Goal: Information Seeking & Learning: Learn about a topic

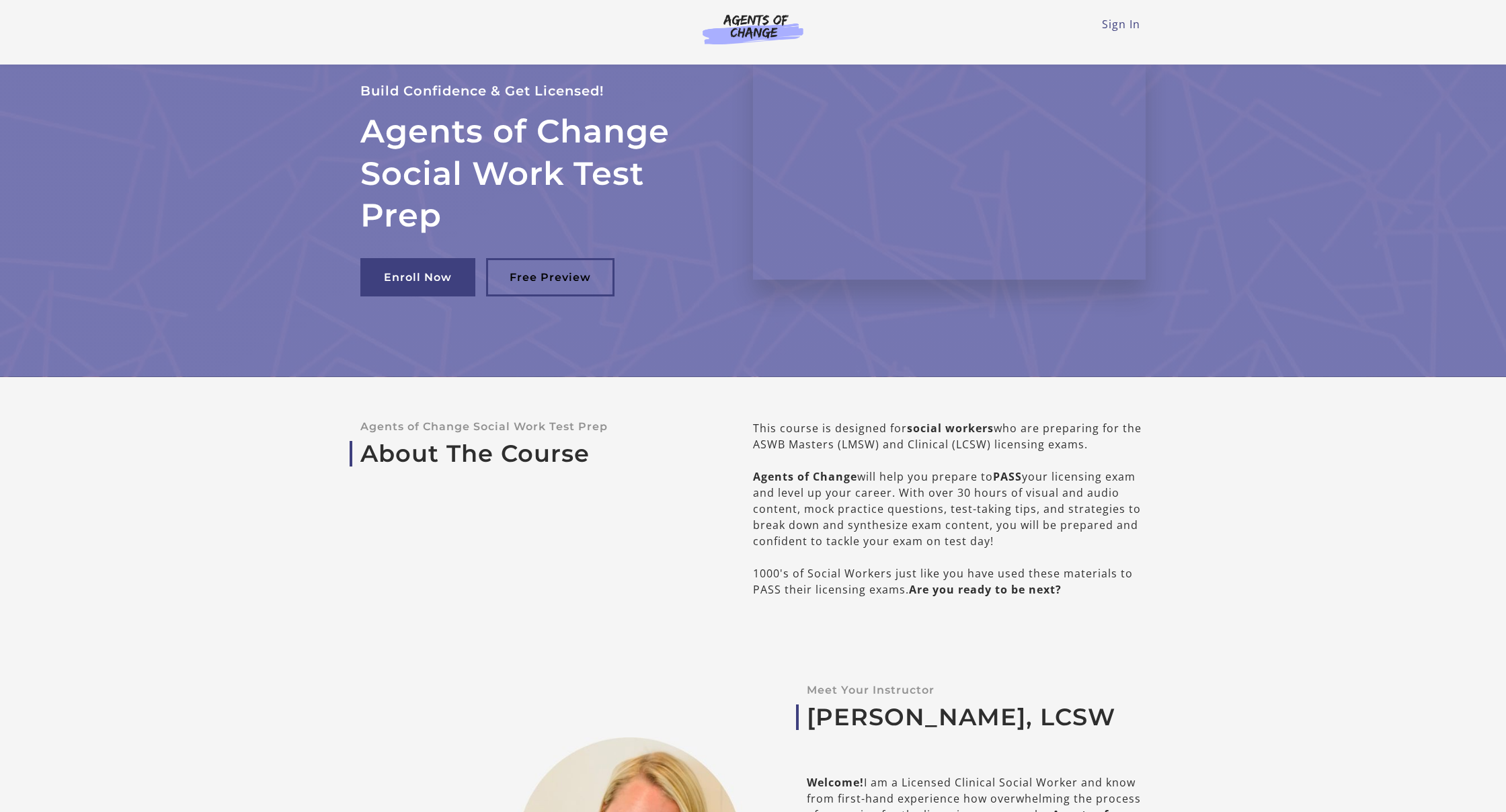
scroll to position [82, 0]
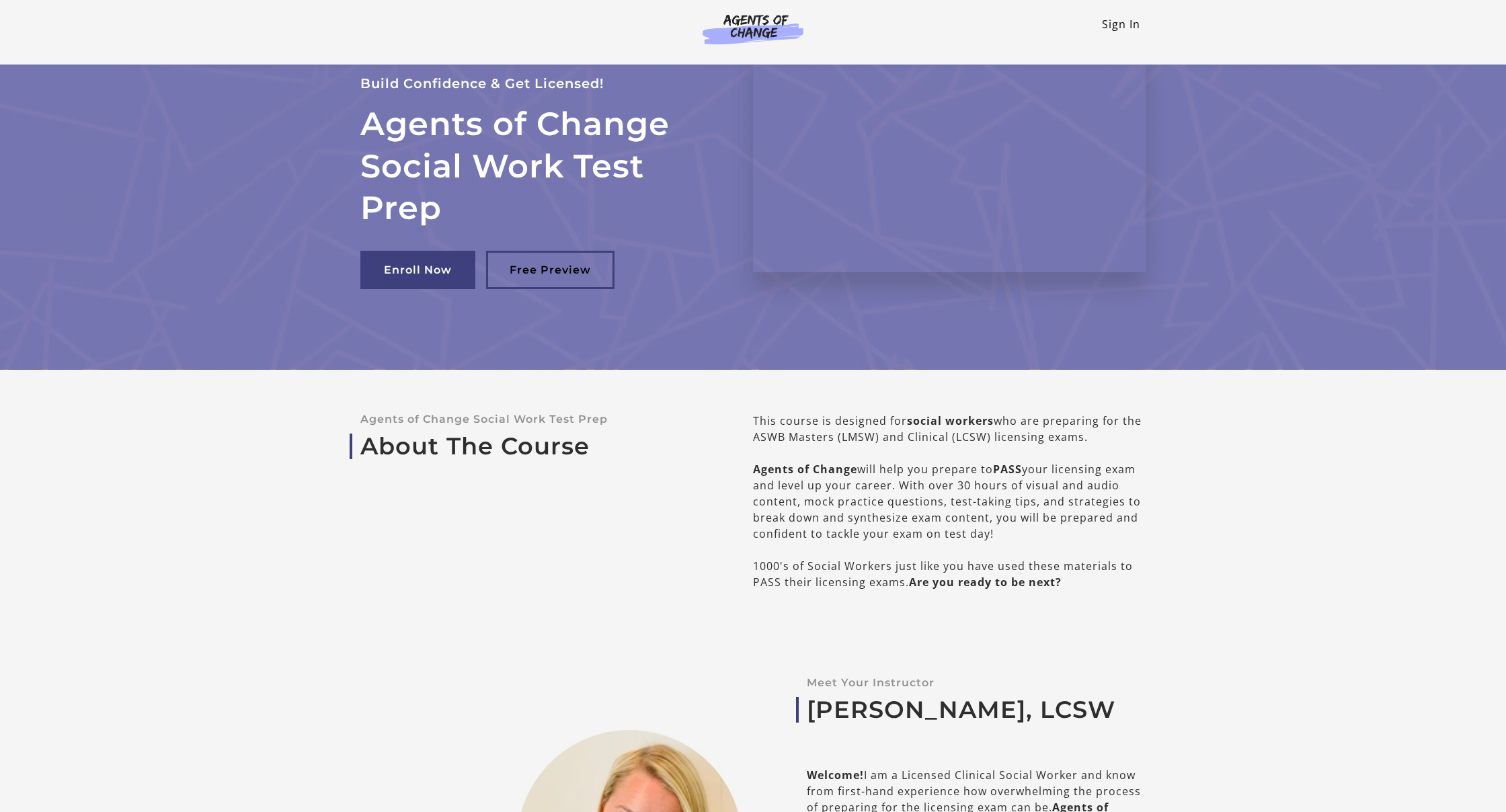
click at [743, 26] on link "Sign In" at bounding box center [1121, 24] width 38 height 14
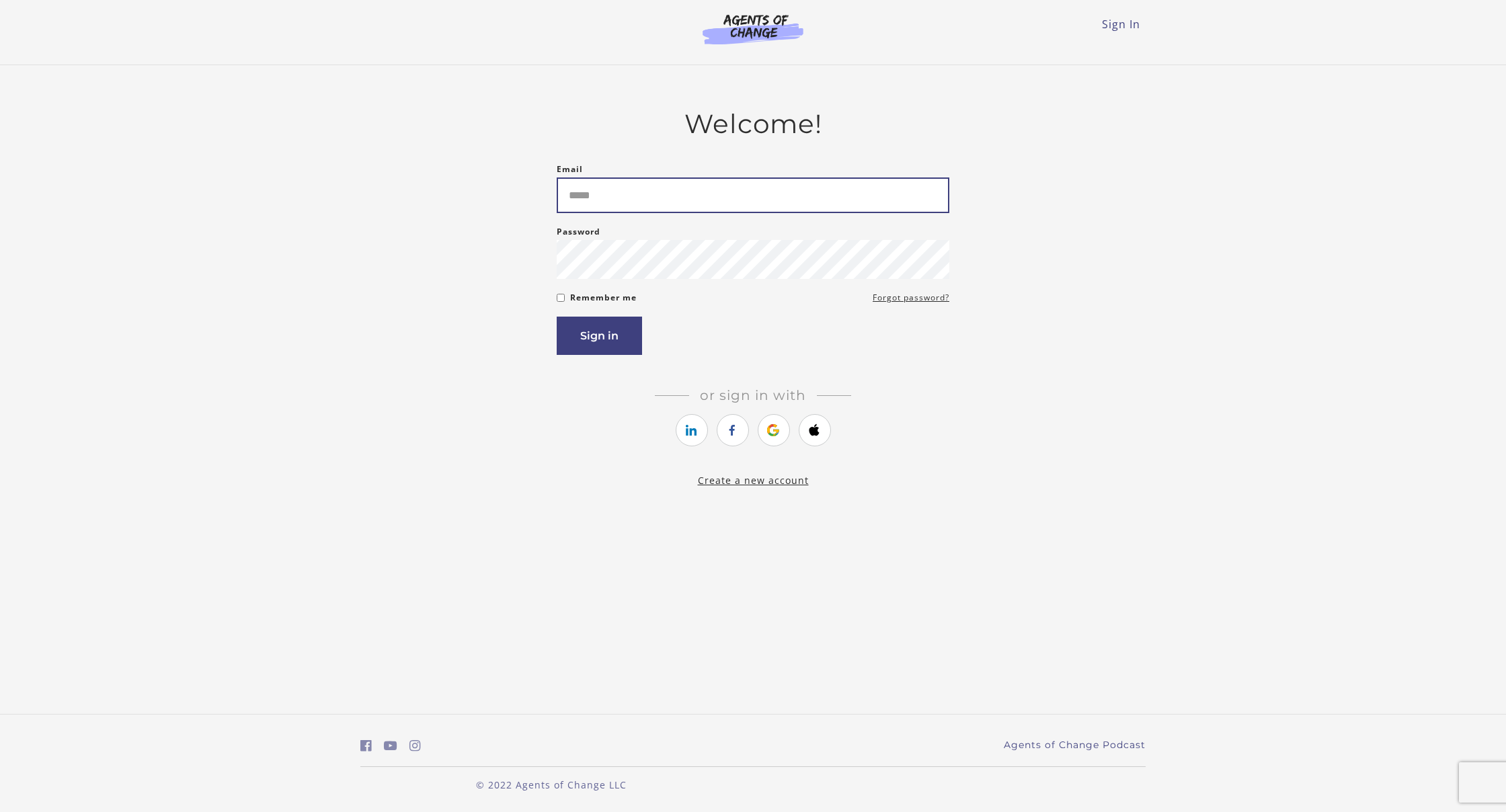
type input "**********"
click at [617, 339] on button "Sign in" at bounding box center [599, 335] width 85 height 38
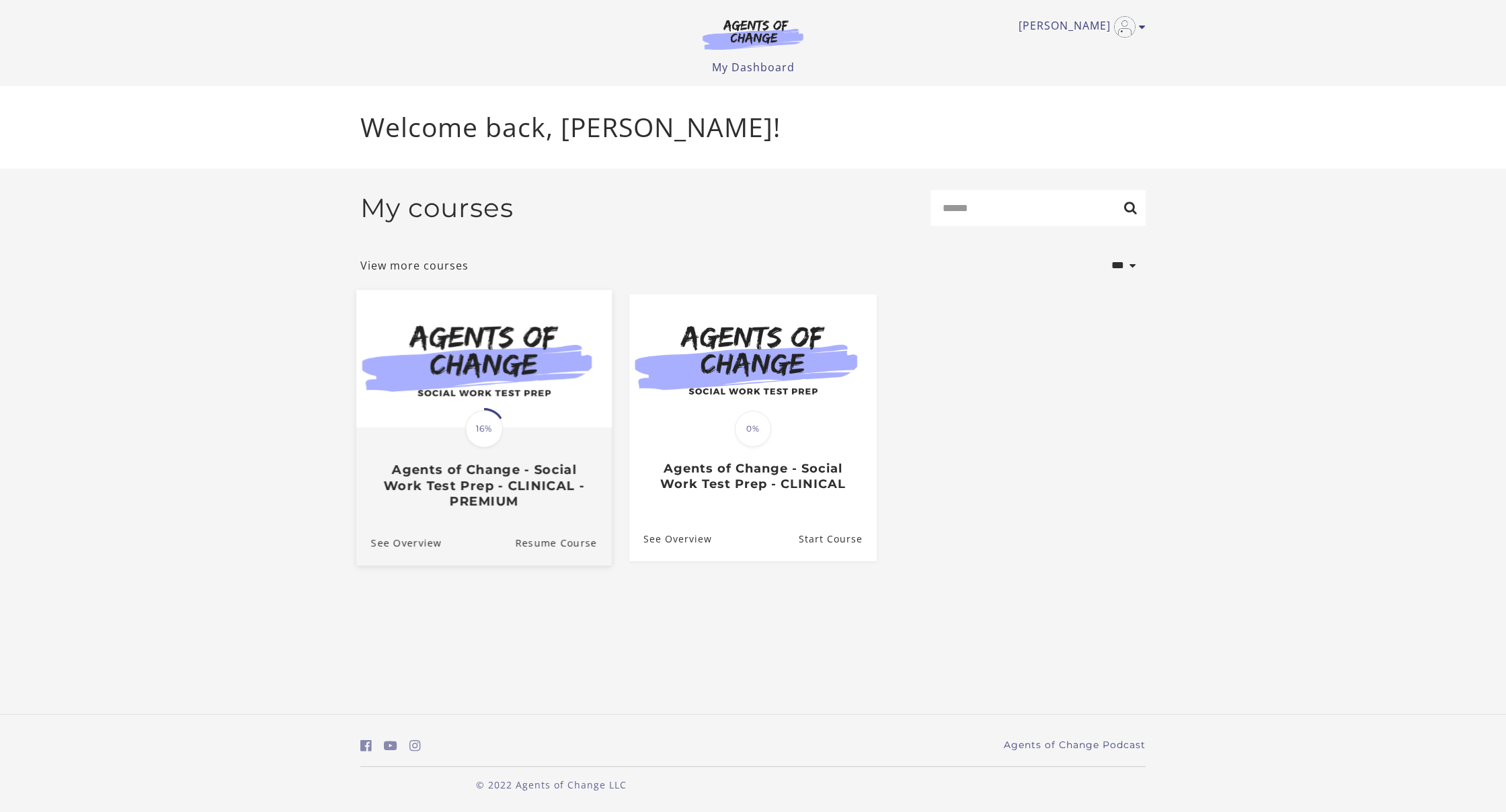
click at [526, 382] on img at bounding box center [484, 359] width 255 height 138
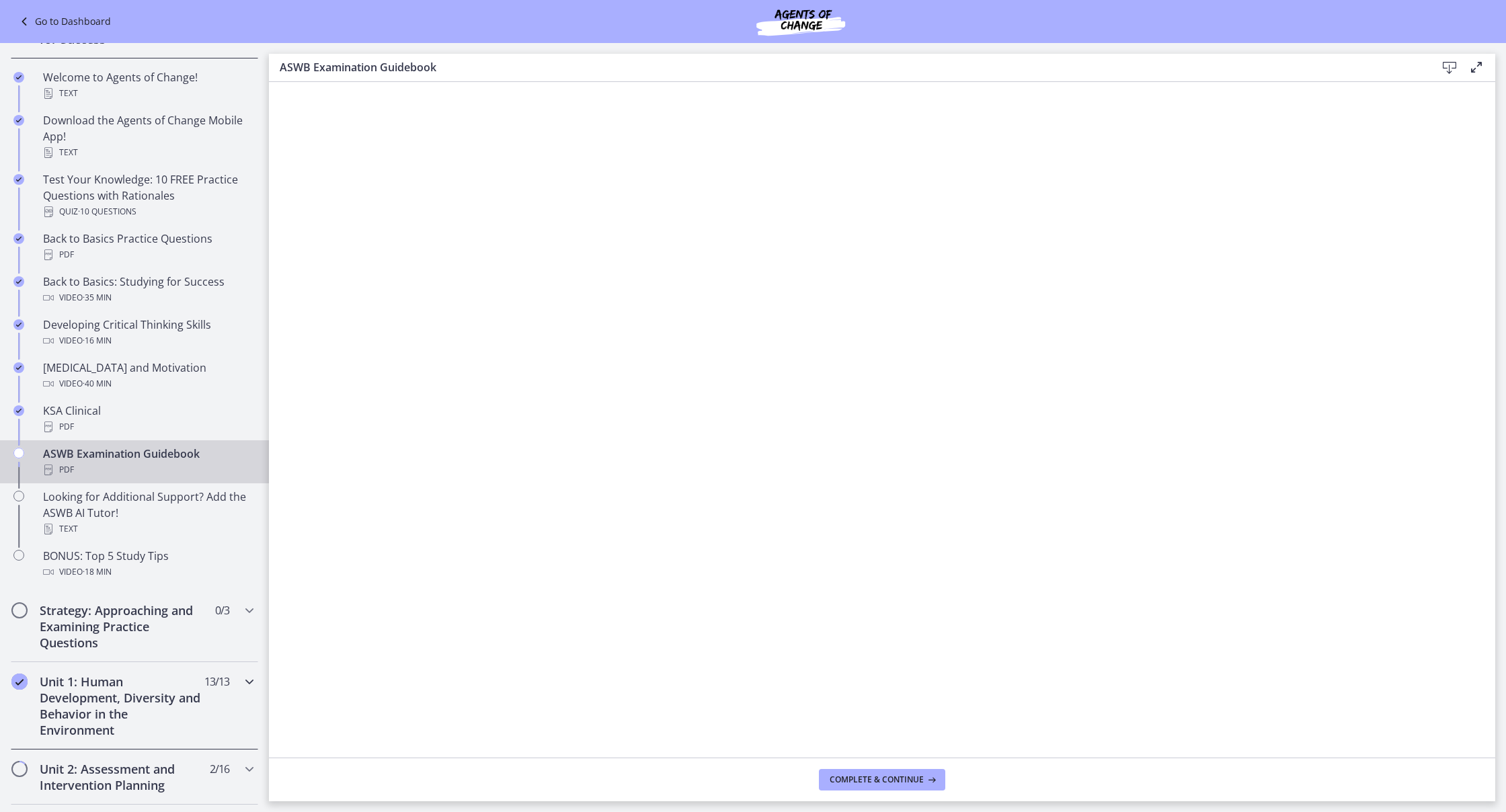
scroll to position [243, 0]
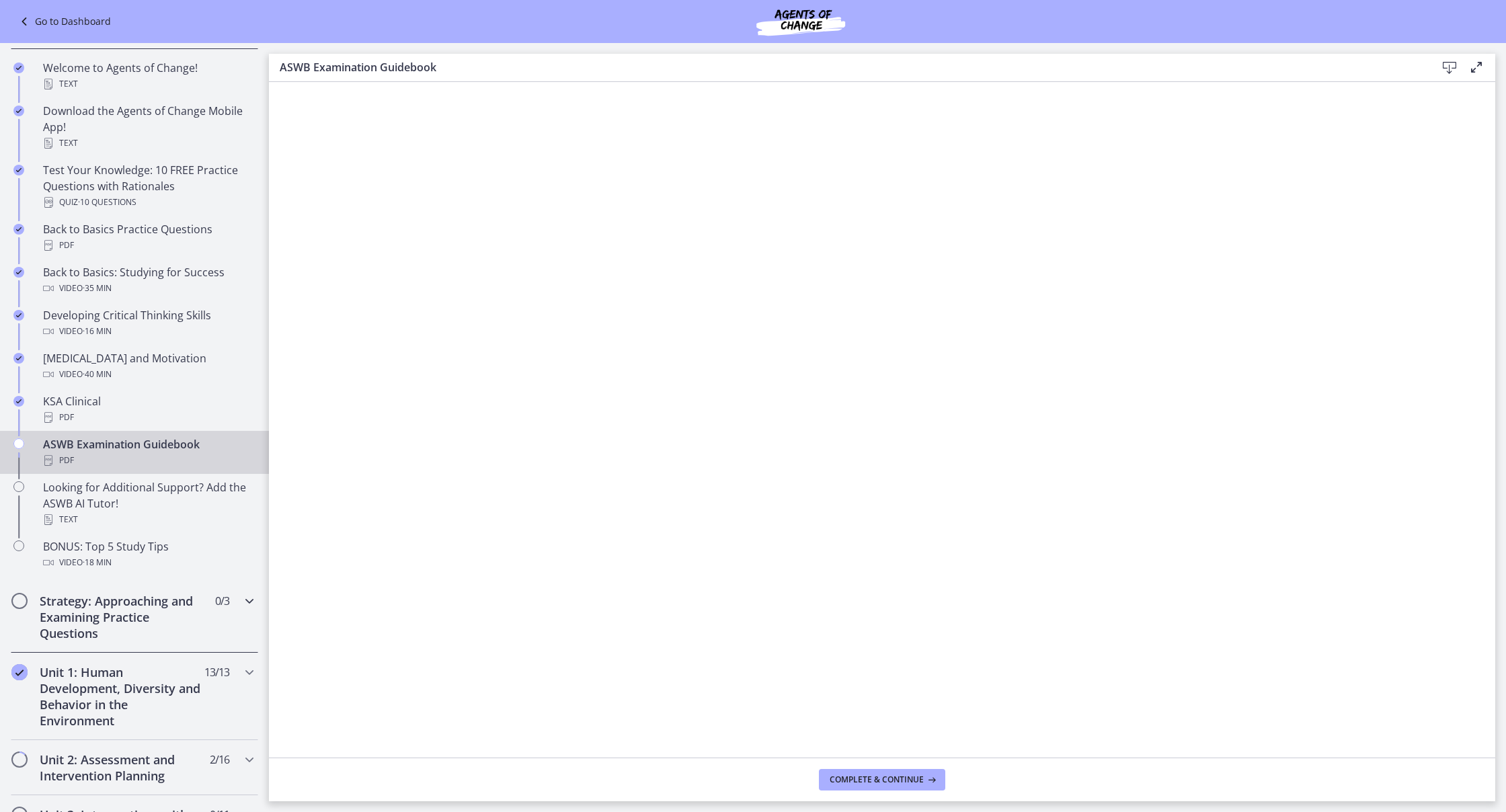
click at [152, 621] on h2 "Strategy: Approaching and Examining Practice Questions" at bounding box center [121, 617] width 164 height 49
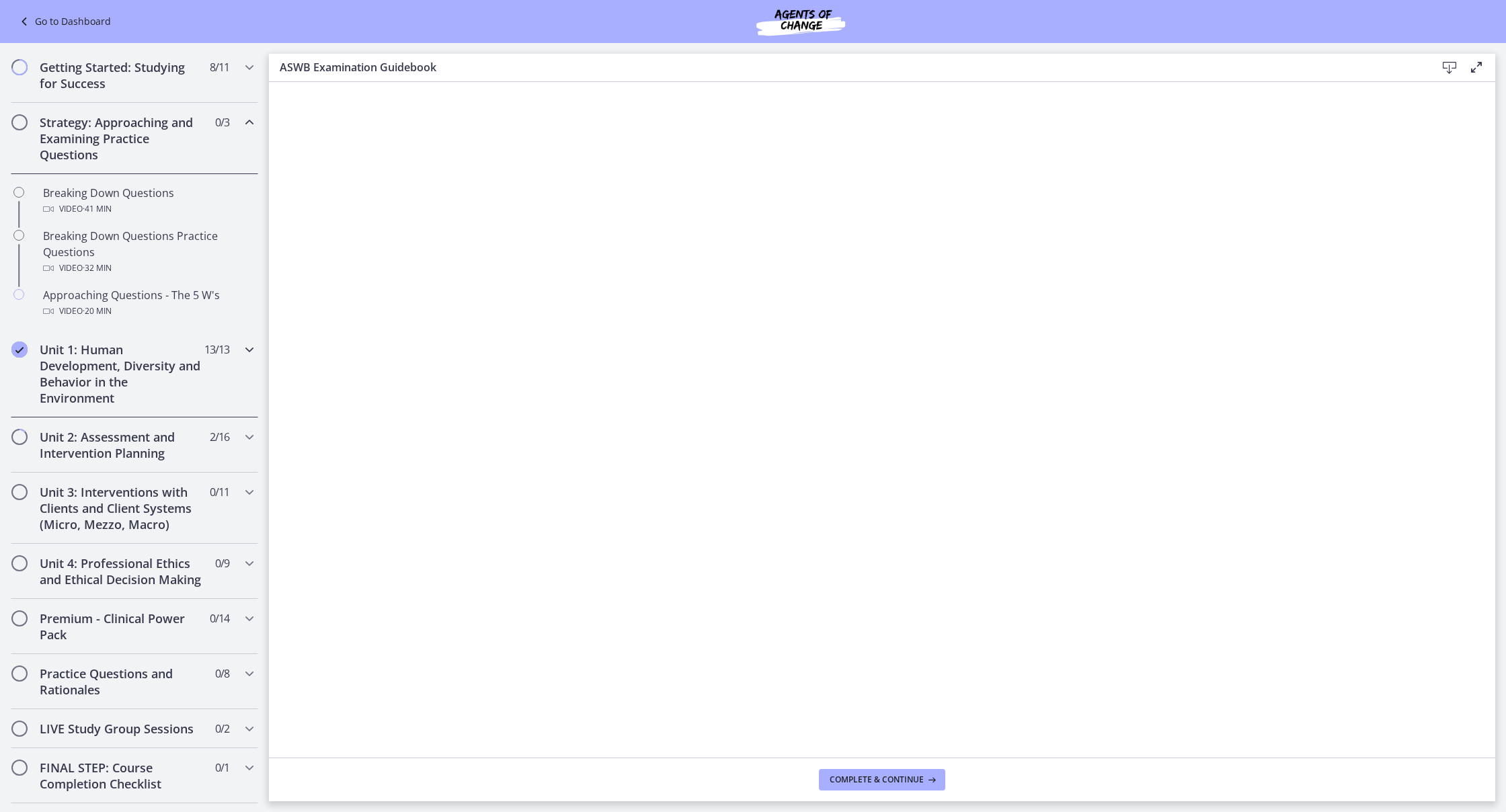
scroll to position [168, 0]
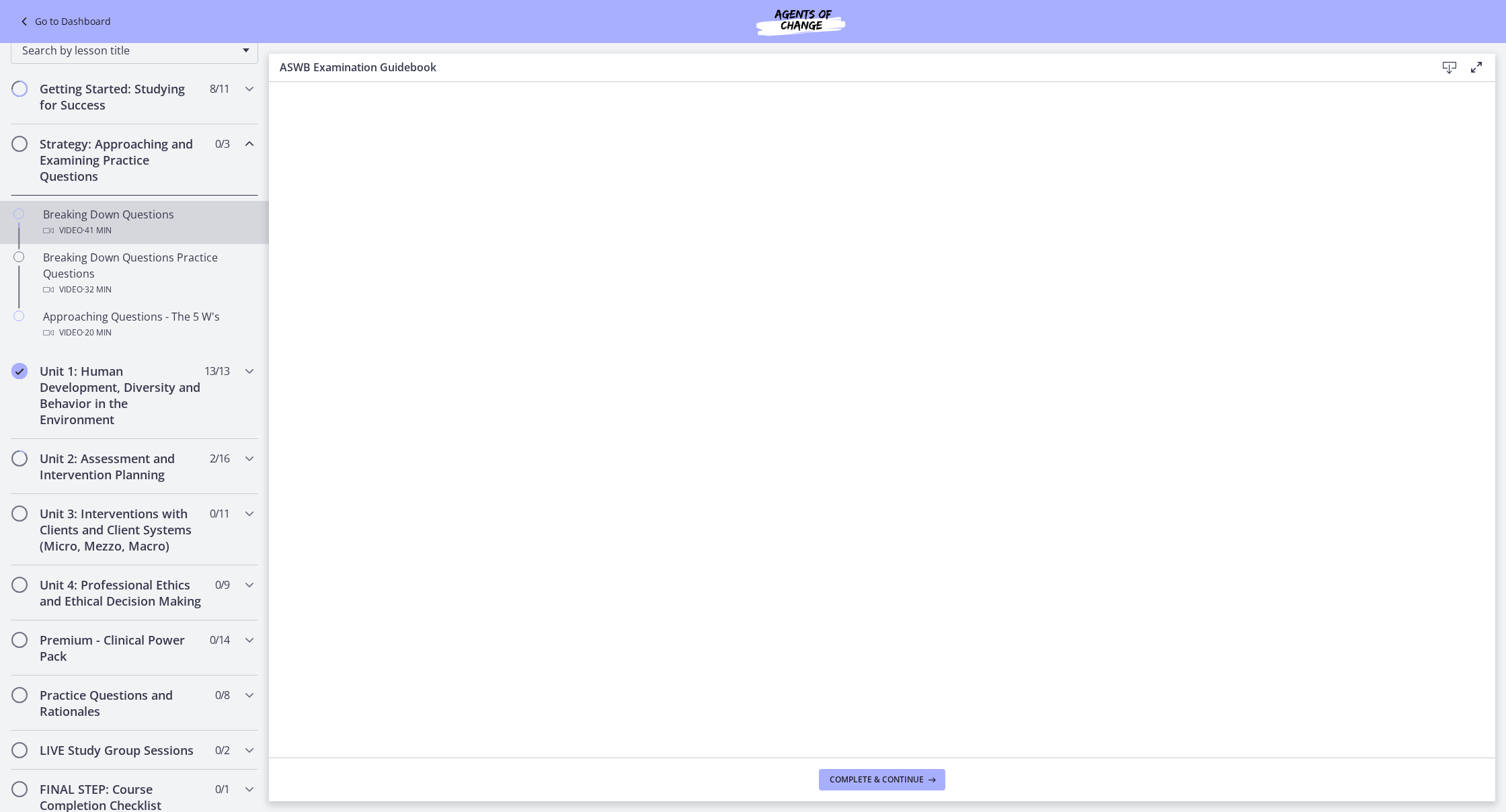
click at [90, 222] on div "Breaking Down Questions Video · 41 min" at bounding box center [148, 223] width 210 height 32
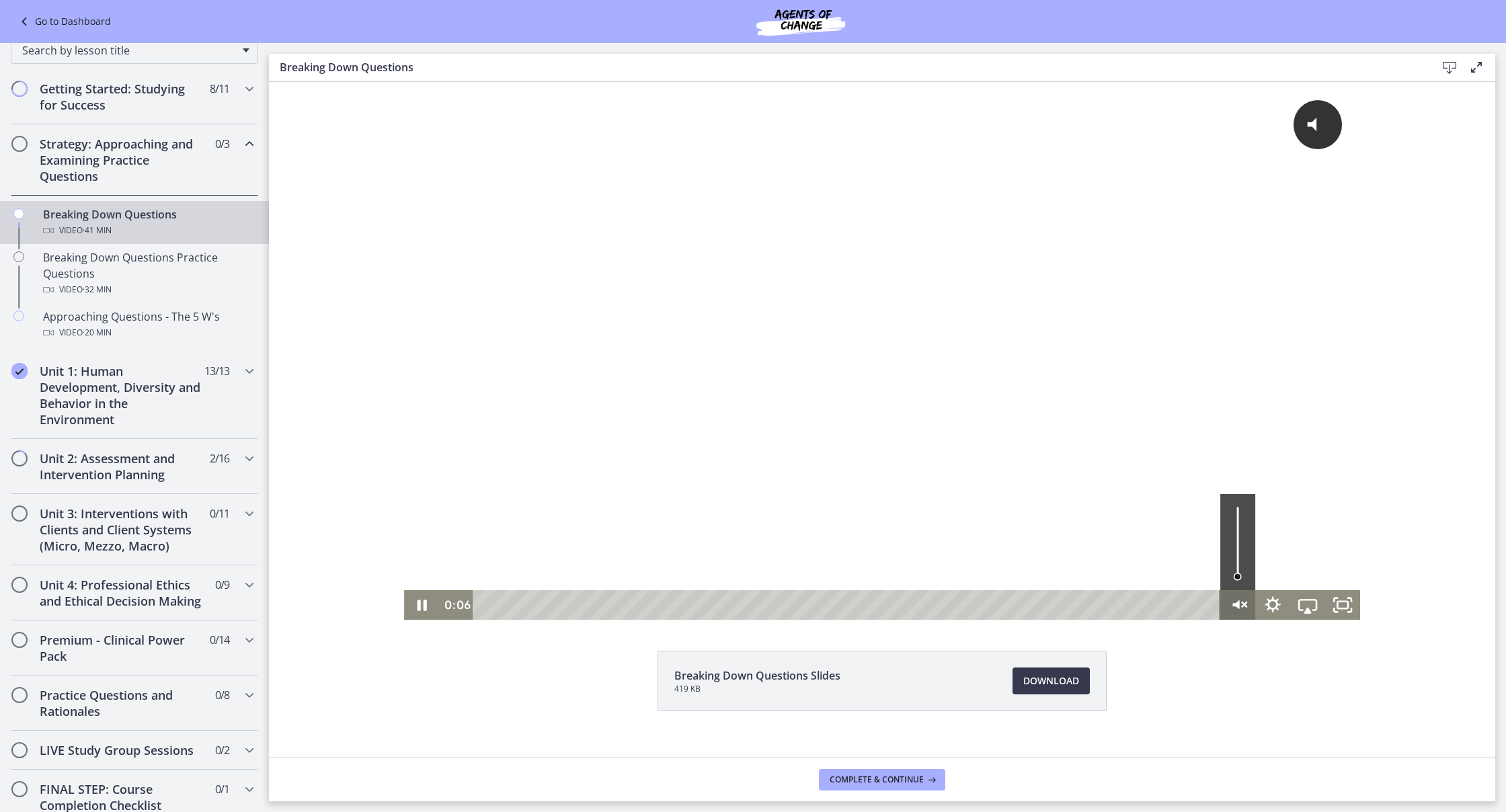
click at [1236, 597] on icon "Unmute" at bounding box center [1237, 605] width 35 height 30
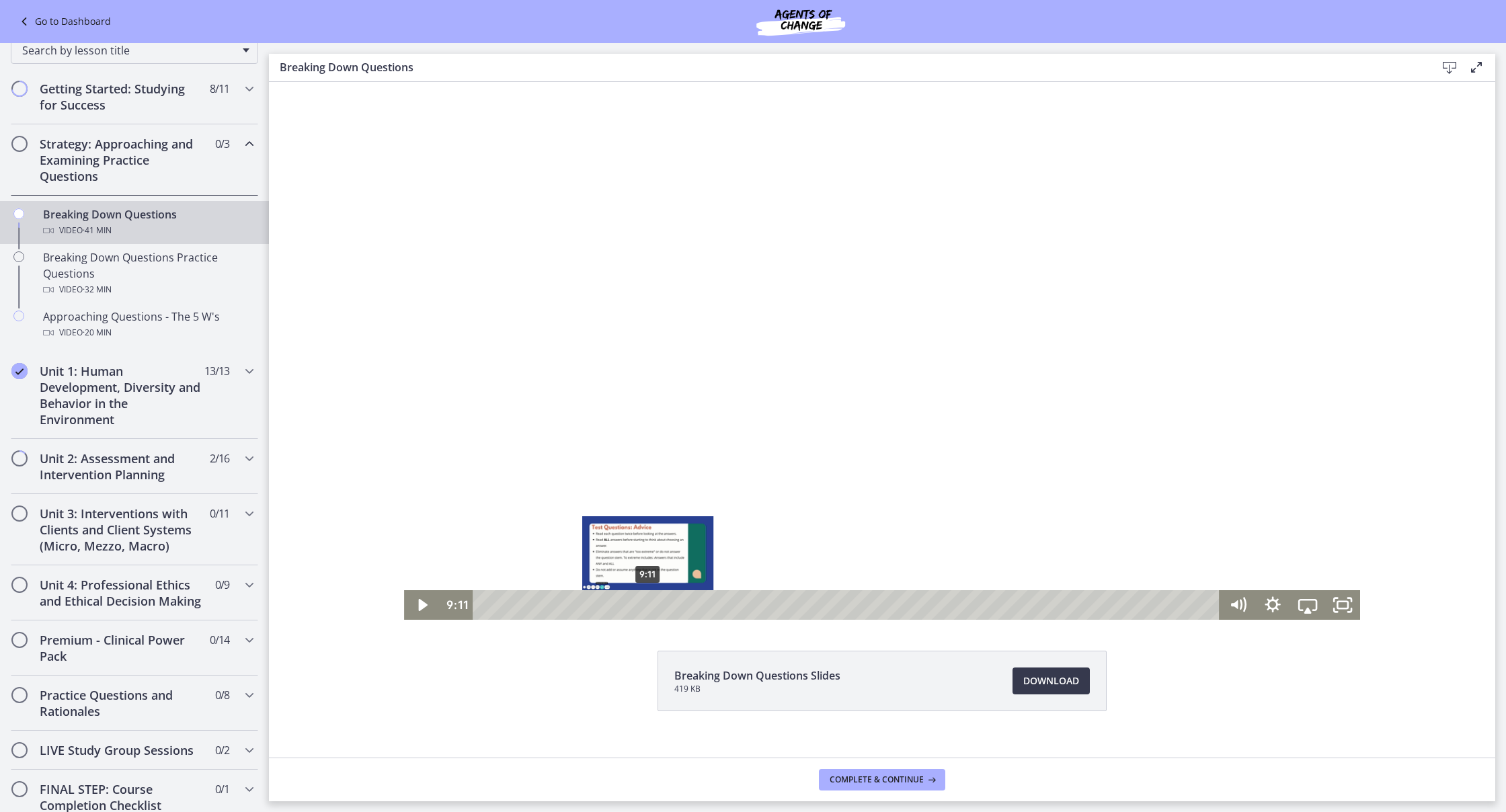
click at [648, 600] on div "Playbar" at bounding box center [648, 606] width 10 height 10
click at [431, 604] on icon "Play Video" at bounding box center [422, 606] width 42 height 36
click at [421, 604] on button "Pause" at bounding box center [422, 605] width 35 height 30
click at [421, 604] on button "Play Video" at bounding box center [422, 605] width 35 height 30
click at [421, 604] on button "Pause" at bounding box center [422, 605] width 35 height 30
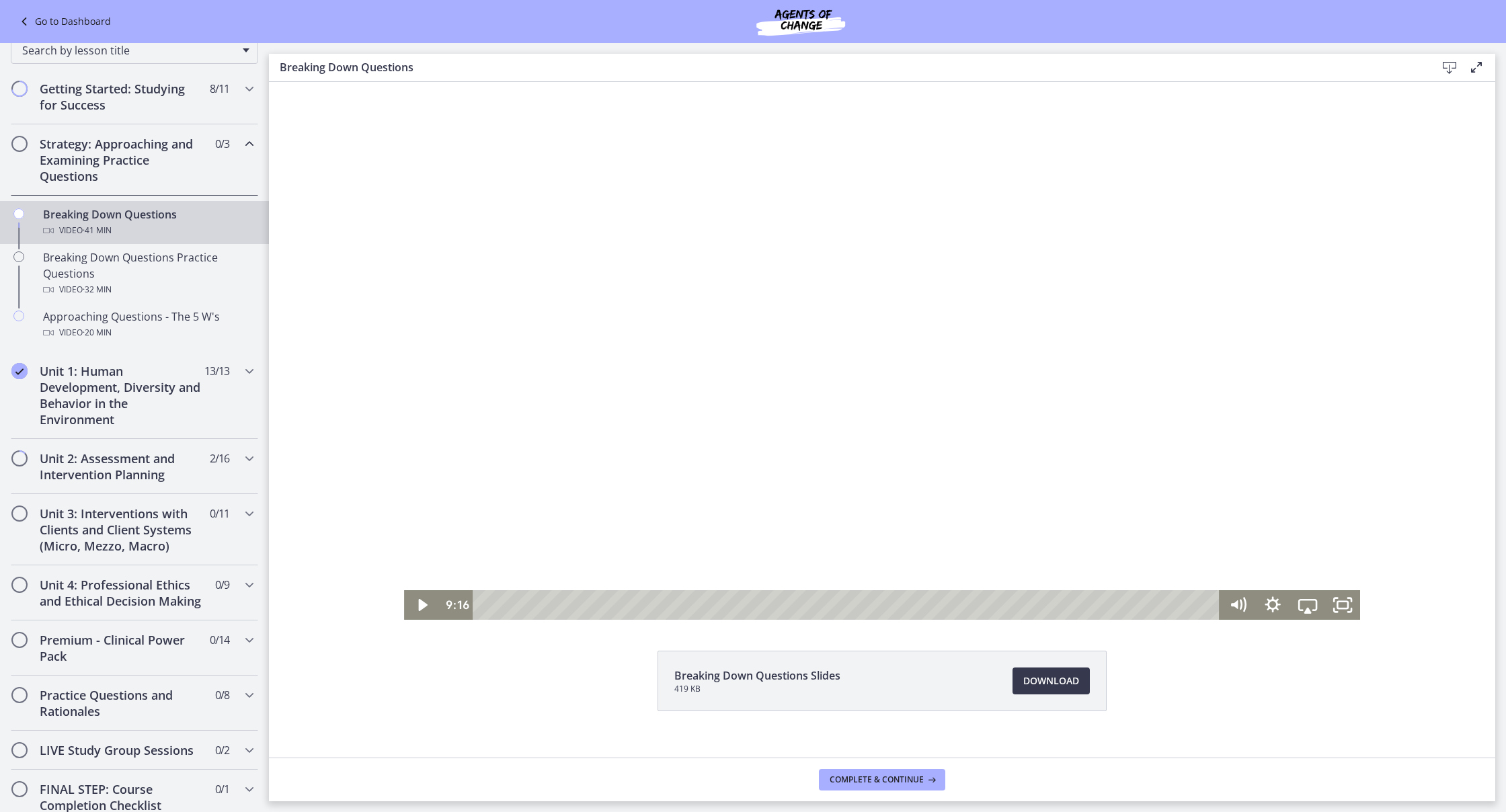
click at [421, 604] on button "Play Video" at bounding box center [422, 605] width 35 height 30
click at [421, 604] on button "Pause" at bounding box center [422, 605] width 35 height 30
click at [421, 604] on button "Play Video" at bounding box center [422, 605] width 35 height 30
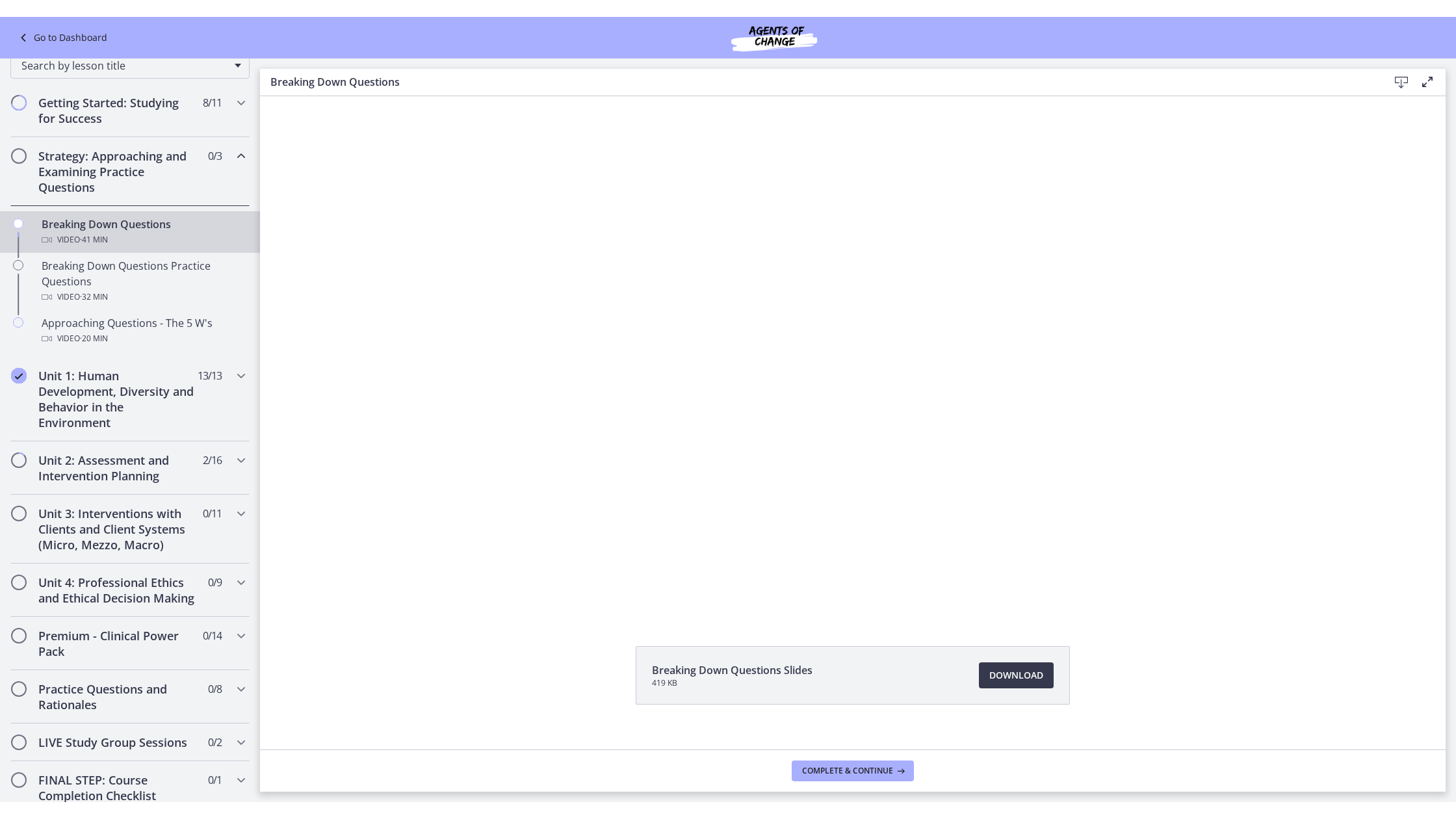
scroll to position [1, 0]
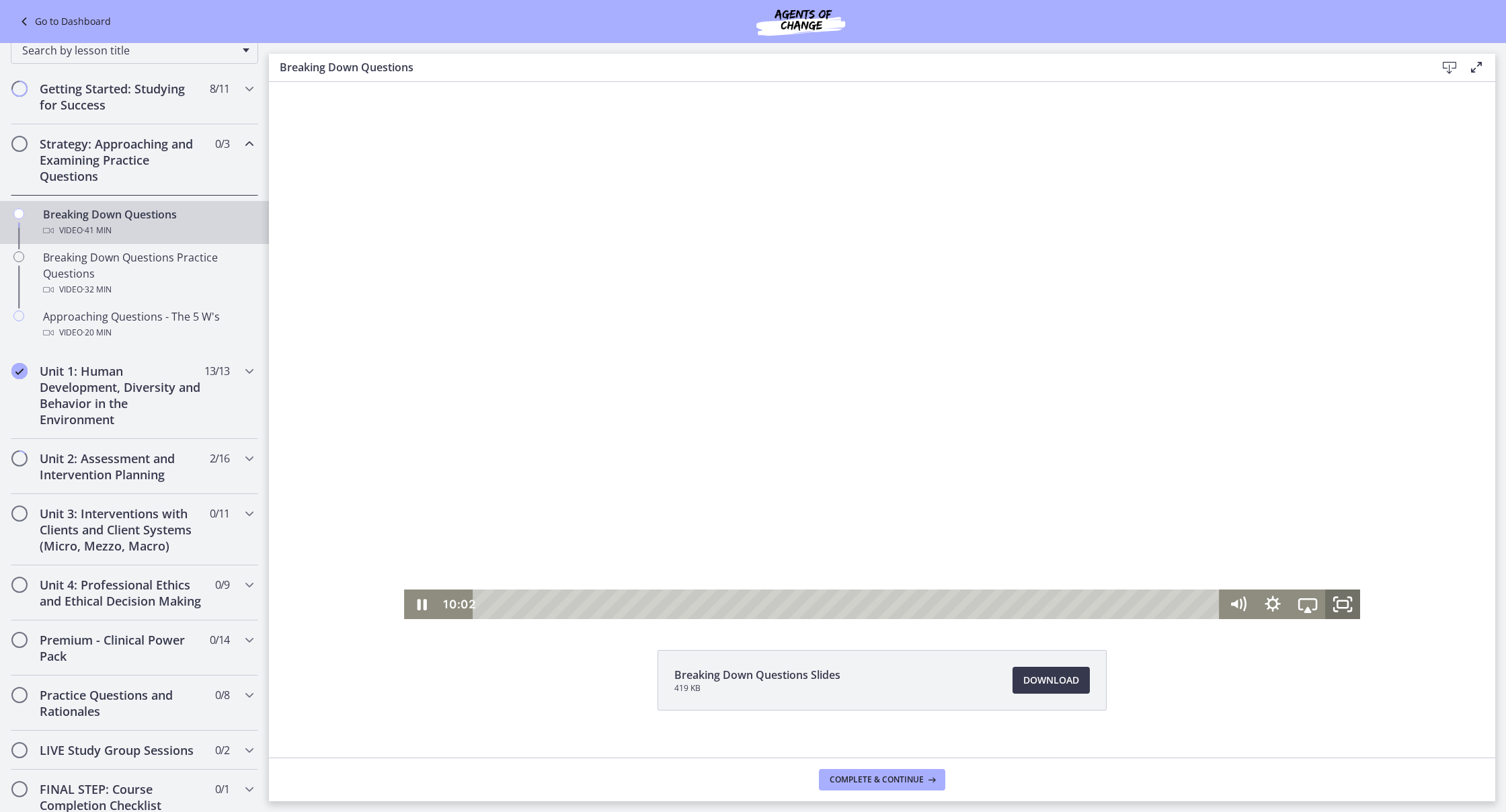
click at [1342, 604] on icon "Fullscreen" at bounding box center [1342, 604] width 35 height 30
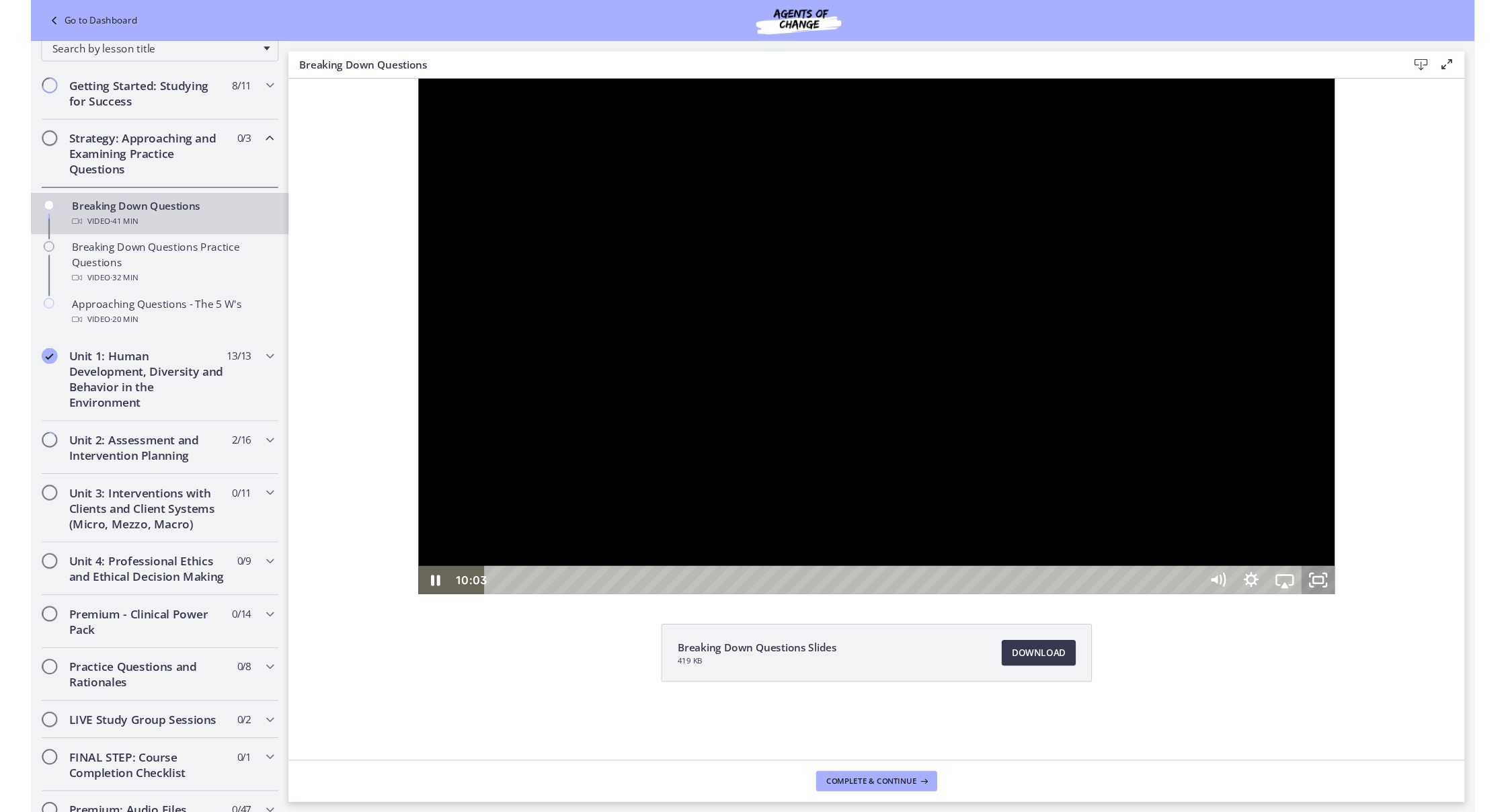
scroll to position [0, 0]
